Goal: Task Accomplishment & Management: Complete application form

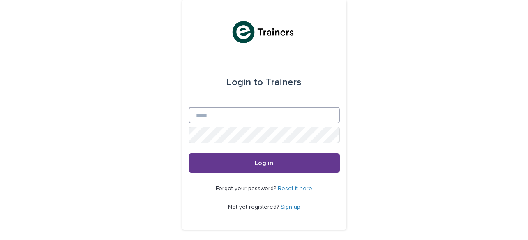
type input "**********"
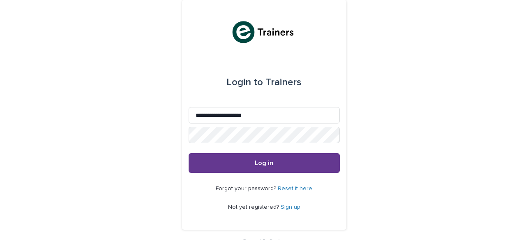
click at [268, 162] on span "Log in" at bounding box center [264, 163] width 19 height 7
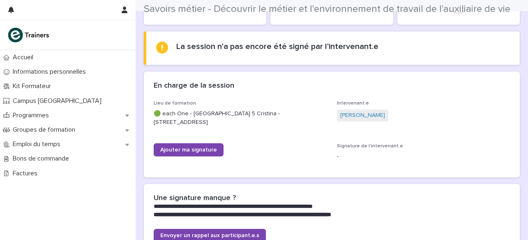
scroll to position [90, 0]
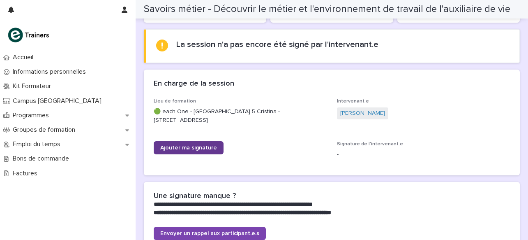
click at [188, 149] on span "Ajouter ma signature" at bounding box center [188, 148] width 57 height 6
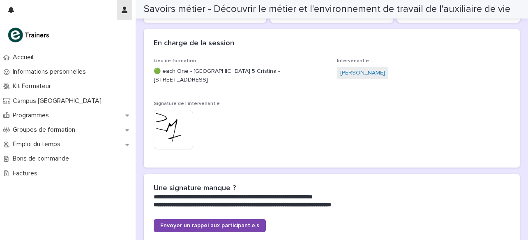
click at [125, 6] on button "button" at bounding box center [125, 10] width 16 height 20
click at [90, 35] on p "Log Out" at bounding box center [101, 35] width 52 height 14
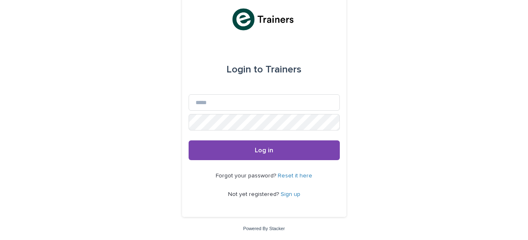
scroll to position [13, 0]
type input "**********"
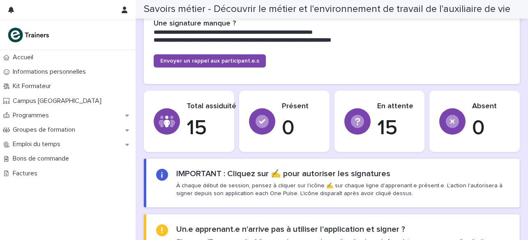
scroll to position [544, 0]
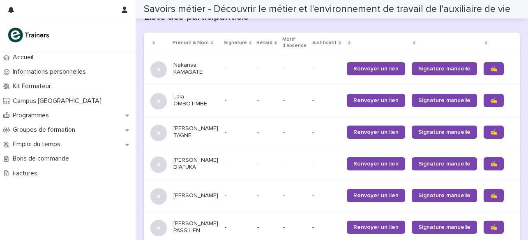
click at [491, 69] on span "✍️" at bounding box center [494, 69] width 7 height 6
click at [491, 101] on span "✍️" at bounding box center [494, 100] width 7 height 6
click at [491, 132] on span "✍️" at bounding box center [494, 132] width 7 height 6
click at [491, 167] on span "✍️" at bounding box center [494, 164] width 7 height 6
click at [491, 198] on span "✍️" at bounding box center [494, 195] width 7 height 6
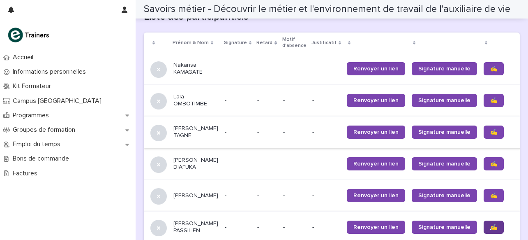
click at [491, 230] on span "✍️" at bounding box center [494, 227] width 7 height 6
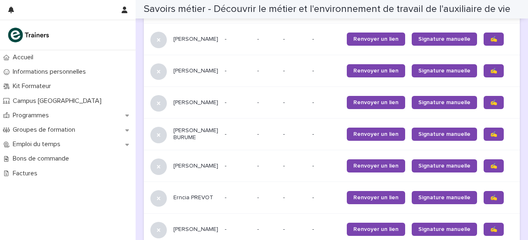
scroll to position [766, 0]
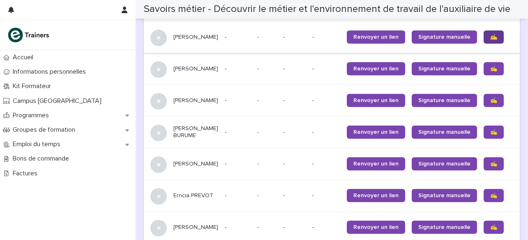
click at [484, 41] on link "✍️" at bounding box center [494, 36] width 20 height 13
click at [491, 72] on span "✍️" at bounding box center [494, 69] width 7 height 6
click at [491, 103] on span "✍️" at bounding box center [494, 100] width 7 height 6
click at [491, 135] on span "✍️" at bounding box center [494, 132] width 7 height 6
click at [491, 167] on span "✍️" at bounding box center [494, 164] width 7 height 6
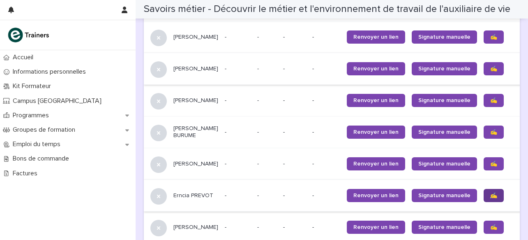
click at [491, 198] on span "✍️" at bounding box center [494, 195] width 7 height 6
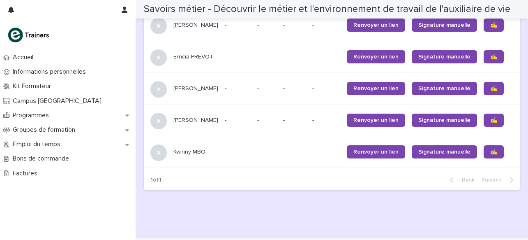
scroll to position [907, 0]
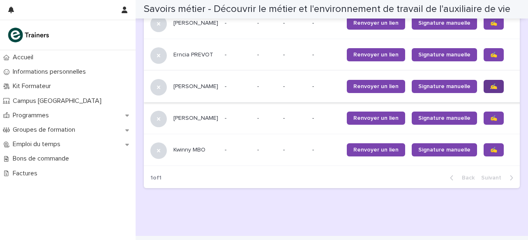
click at [491, 89] on span "✍️" at bounding box center [494, 86] width 7 height 6
click at [491, 121] on span "✍️" at bounding box center [494, 118] width 7 height 6
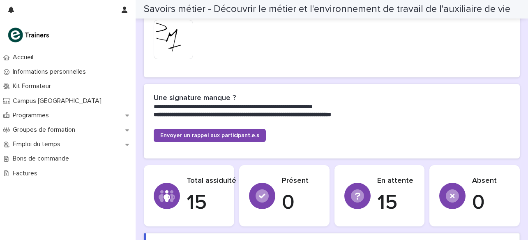
scroll to position [0, 0]
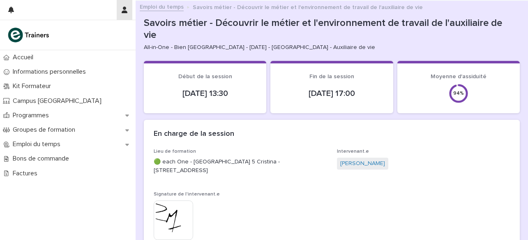
click at [124, 8] on icon "button" at bounding box center [125, 10] width 6 height 7
click at [92, 34] on p "Log Out" at bounding box center [101, 35] width 52 height 14
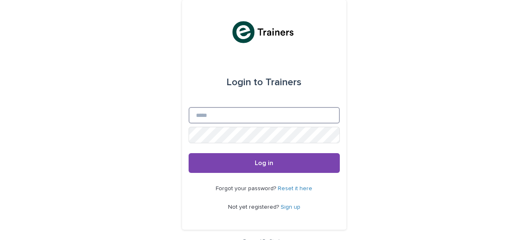
type input "**********"
